Goal: Task Accomplishment & Management: Manage account settings

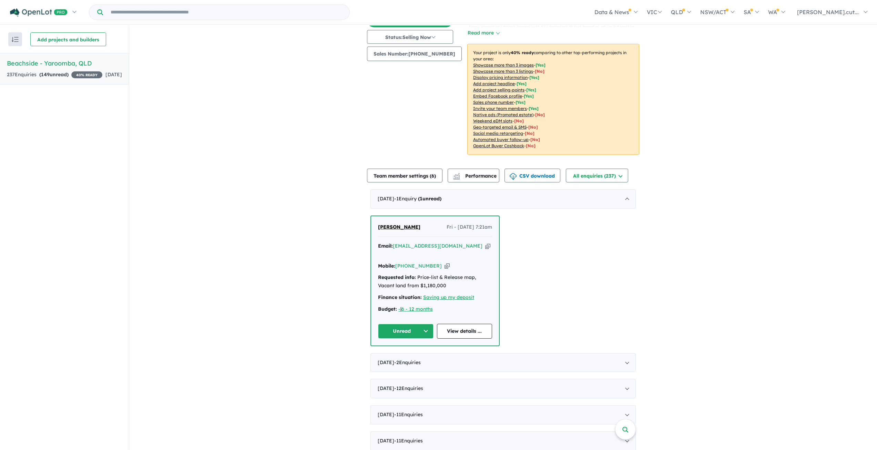
scroll to position [103, 0]
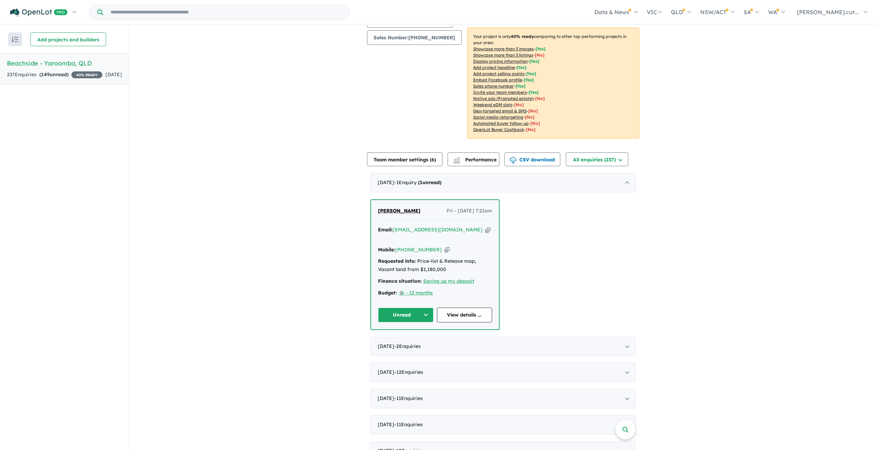
click at [425, 307] on button "Unread" at bounding box center [405, 314] width 55 height 15
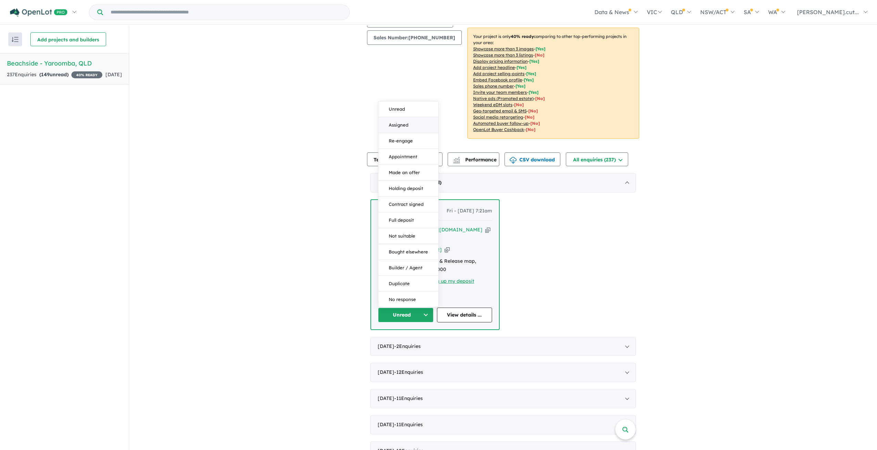
click at [391, 117] on button "Assigned" at bounding box center [408, 125] width 60 height 16
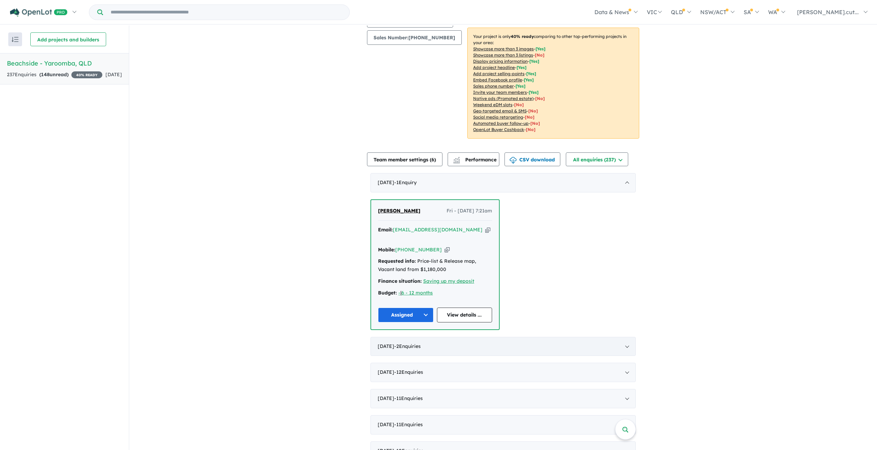
click at [624, 337] on div "September 2025 - 2 Enquir ies ( 0 unread)" at bounding box center [502, 346] width 265 height 19
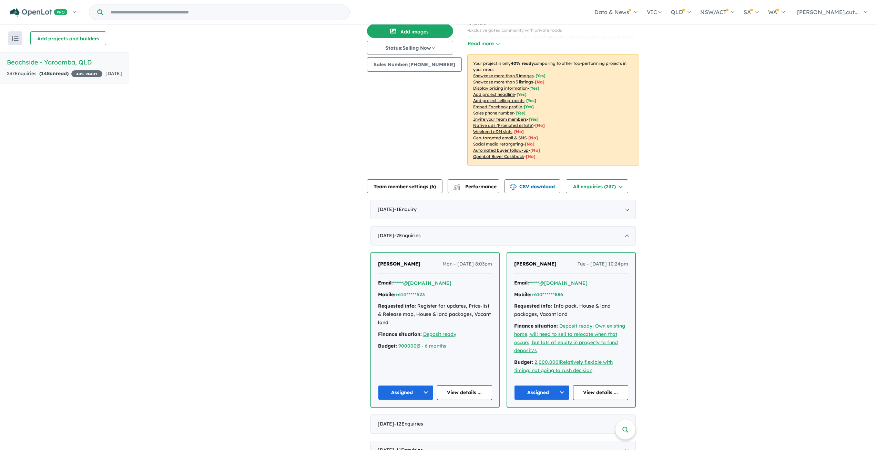
scroll to position [69, 0]
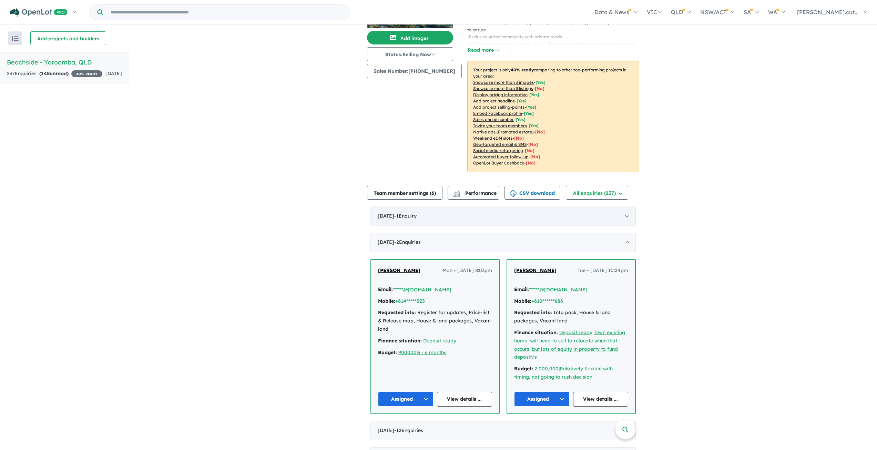
click at [633, 218] on div "October 2025 - 1 Enquir y ( 0 unread)" at bounding box center [502, 215] width 265 height 19
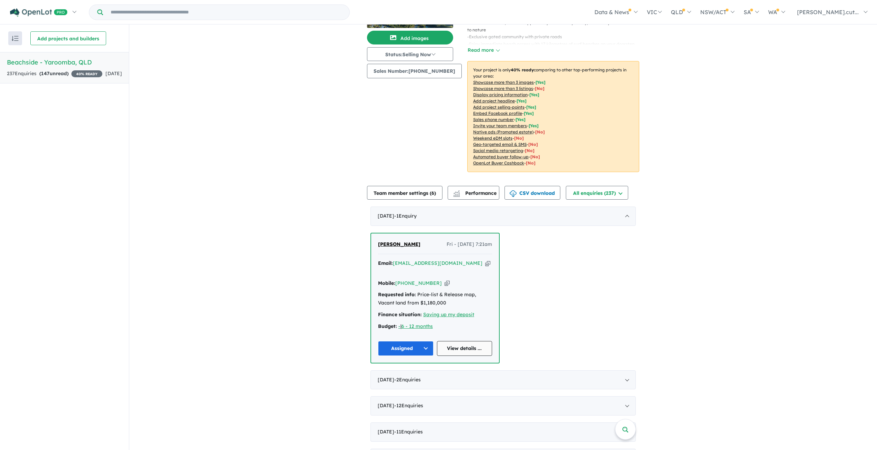
click at [448, 341] on link "View details ..." at bounding box center [464, 348] width 55 height 15
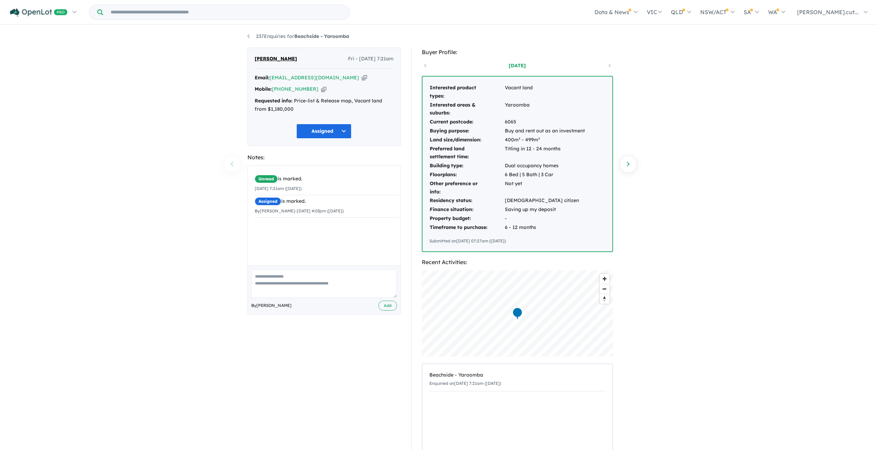
click at [362, 76] on icon "button" at bounding box center [364, 77] width 5 height 7
click at [321, 89] on icon "button" at bounding box center [323, 88] width 5 height 7
